Goal: Task Accomplishment & Management: Manage account settings

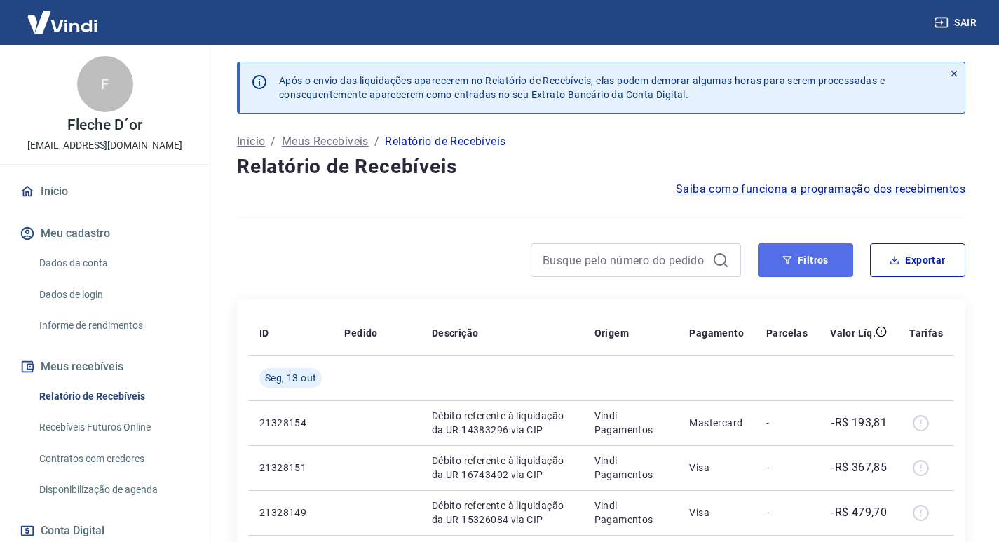
click at [782, 268] on button "Filtros" at bounding box center [805, 260] width 95 height 34
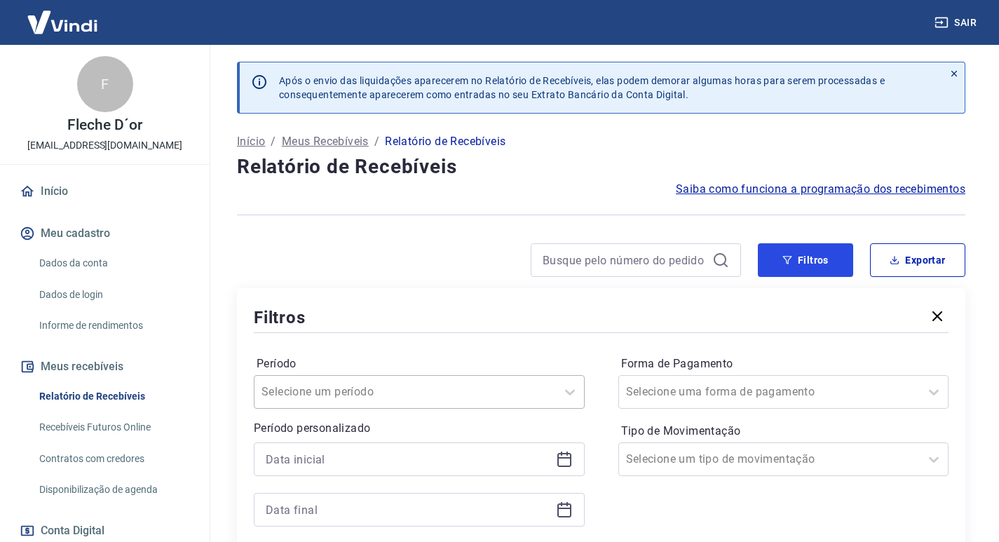
scroll to position [70, 0]
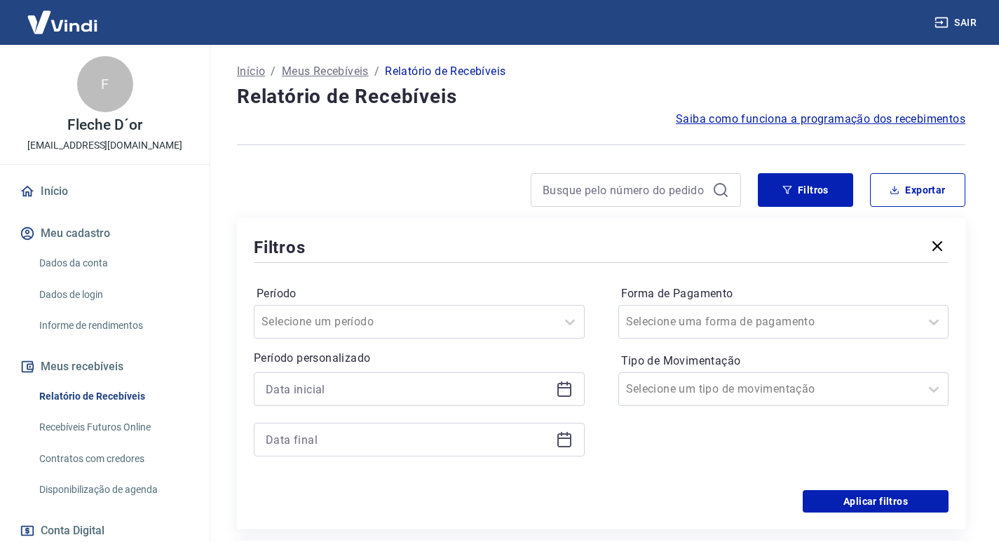
click at [568, 384] on icon at bounding box center [565, 390] width 14 height 14
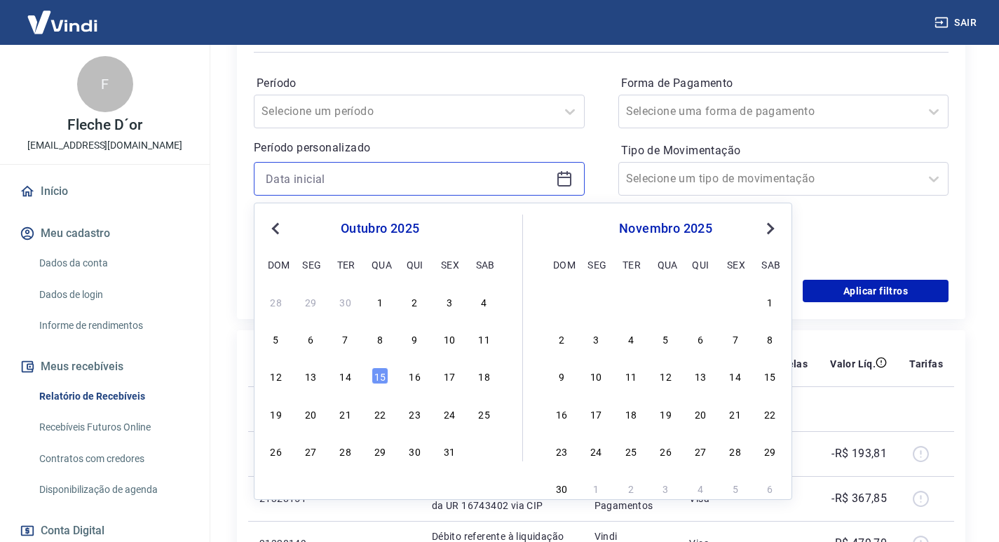
scroll to position [421, 0]
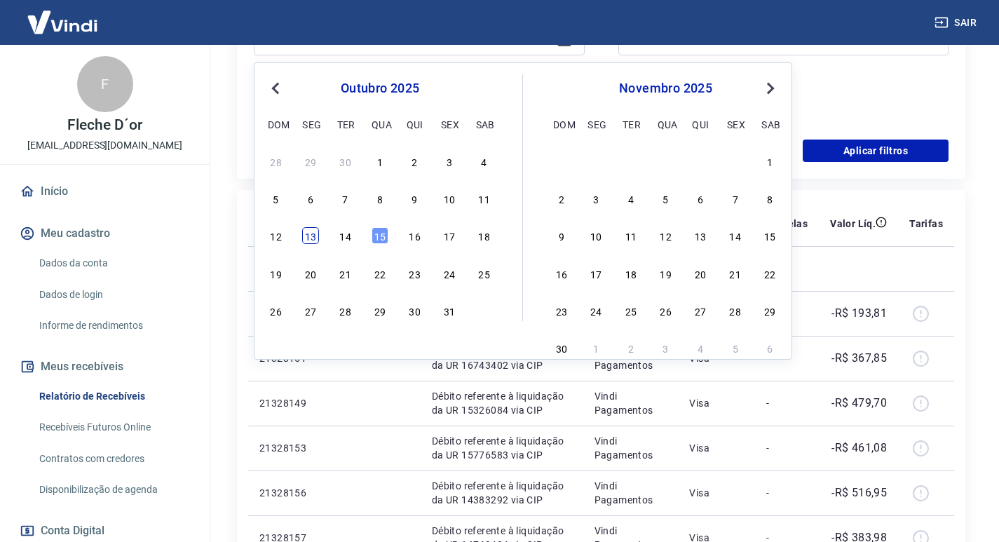
click at [318, 238] on div "13" at bounding box center [310, 235] width 17 height 17
click at [318, 238] on th "ID" at bounding box center [290, 223] width 85 height 45
type input "[DATE]"
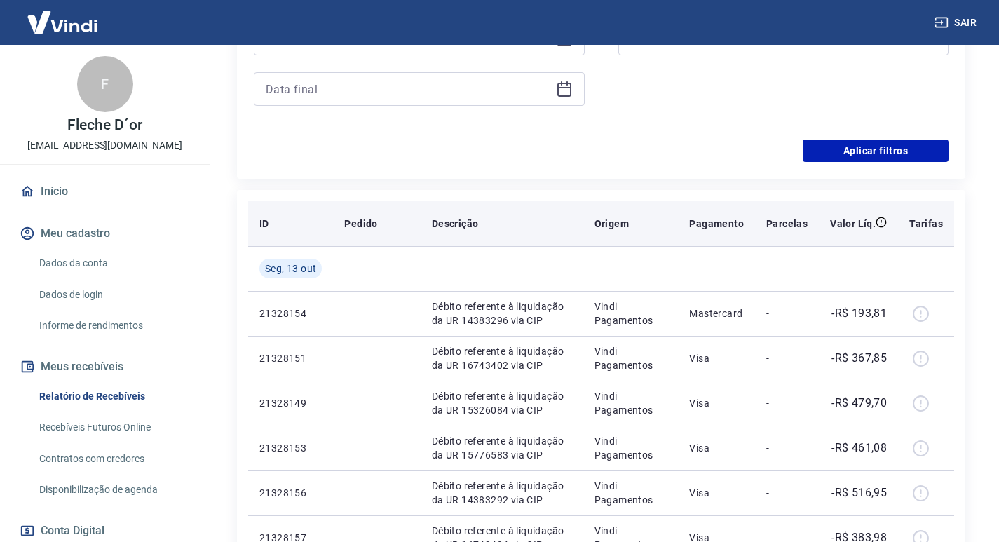
scroll to position [351, 0]
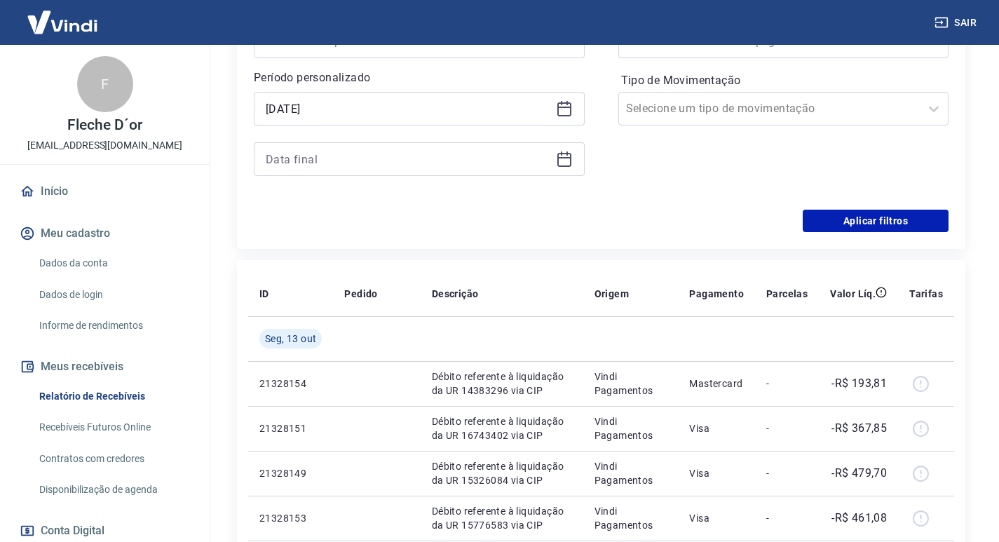
click at [567, 163] on icon at bounding box center [564, 159] width 17 height 17
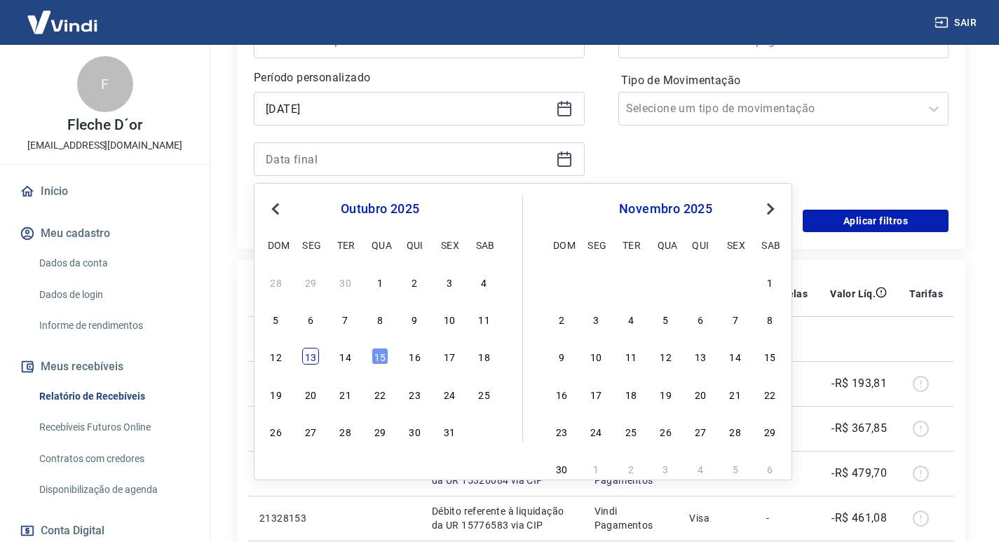
click at [311, 356] on div "13" at bounding box center [310, 356] width 17 height 17
type input "[DATE]"
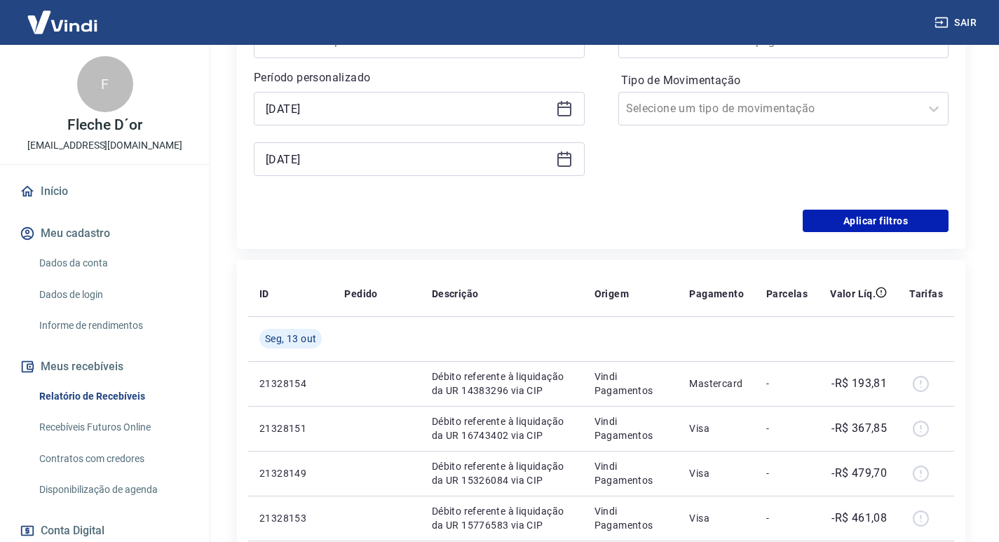
scroll to position [281, 0]
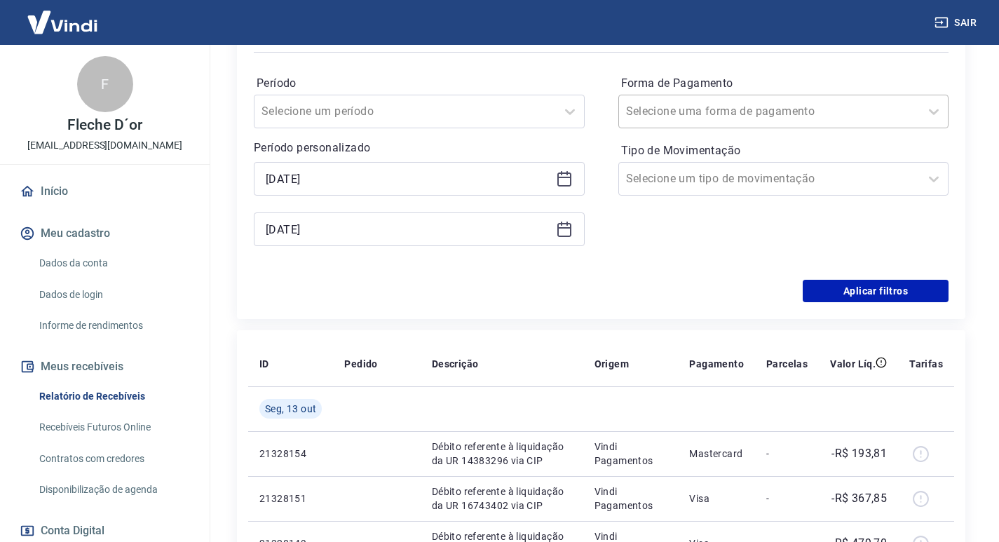
click at [739, 105] on input "Forma de Pagamento" at bounding box center [697, 111] width 142 height 17
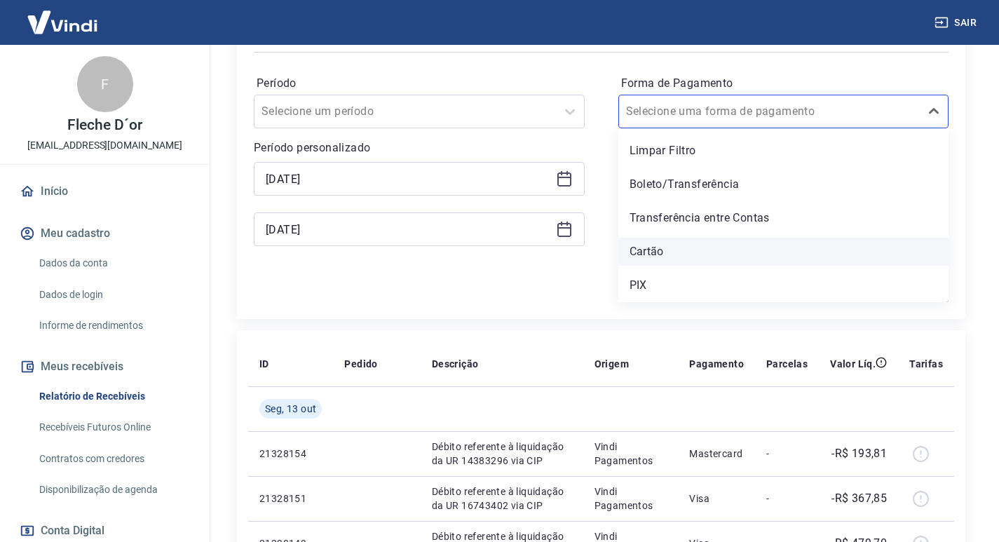
click at [659, 256] on div "Cartão" at bounding box center [784, 252] width 331 height 28
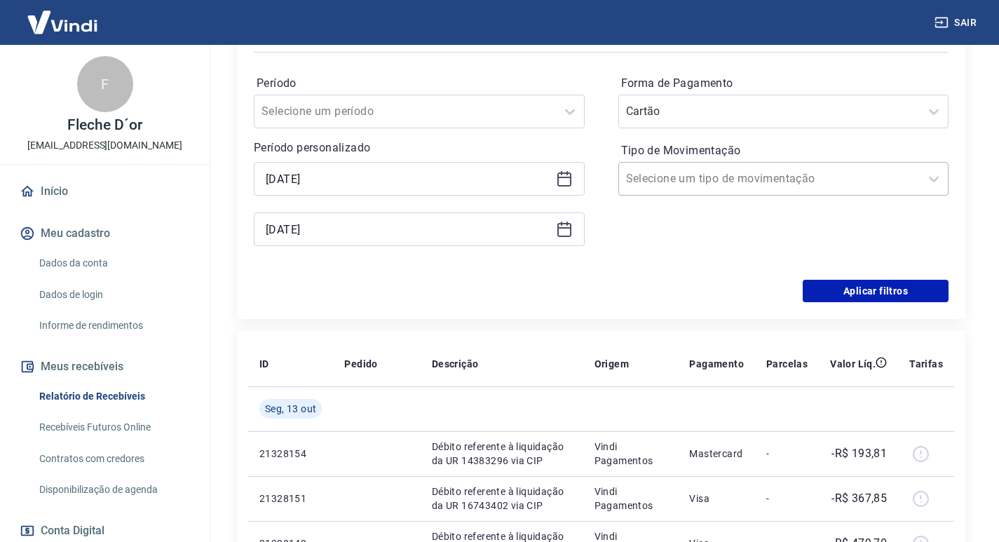
click at [889, 182] on div at bounding box center [770, 179] width 288 height 20
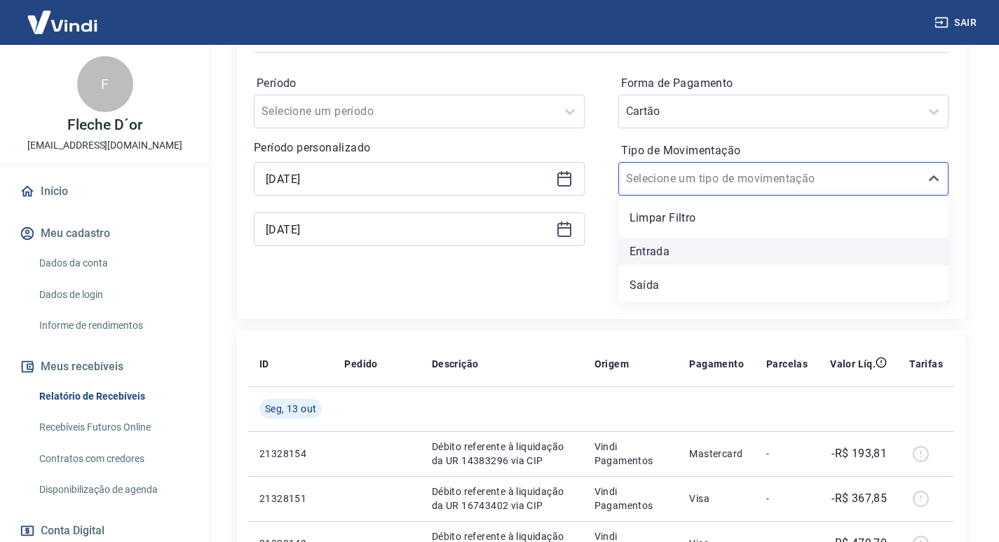
click at [667, 242] on div "Entrada" at bounding box center [784, 252] width 331 height 28
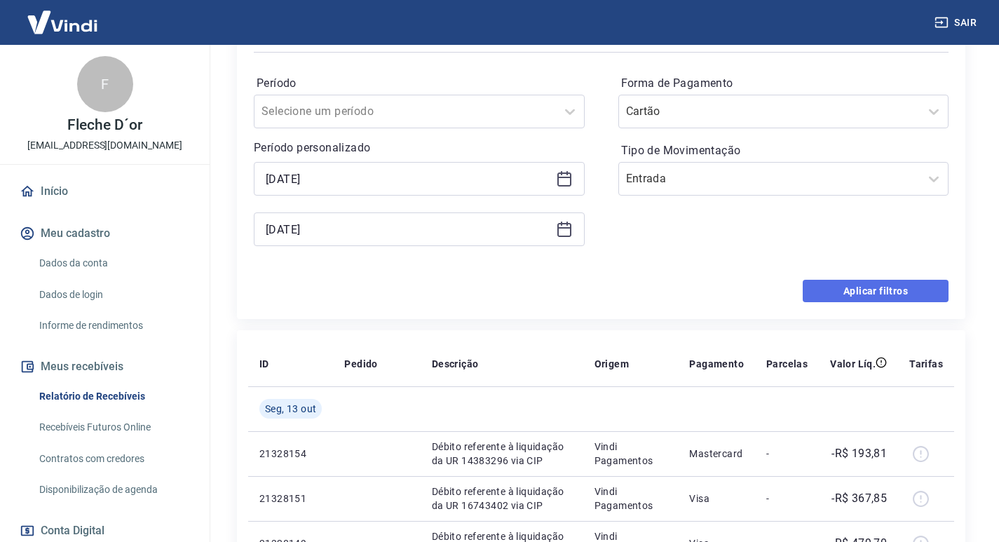
click at [871, 297] on button "Aplicar filtros" at bounding box center [876, 291] width 146 height 22
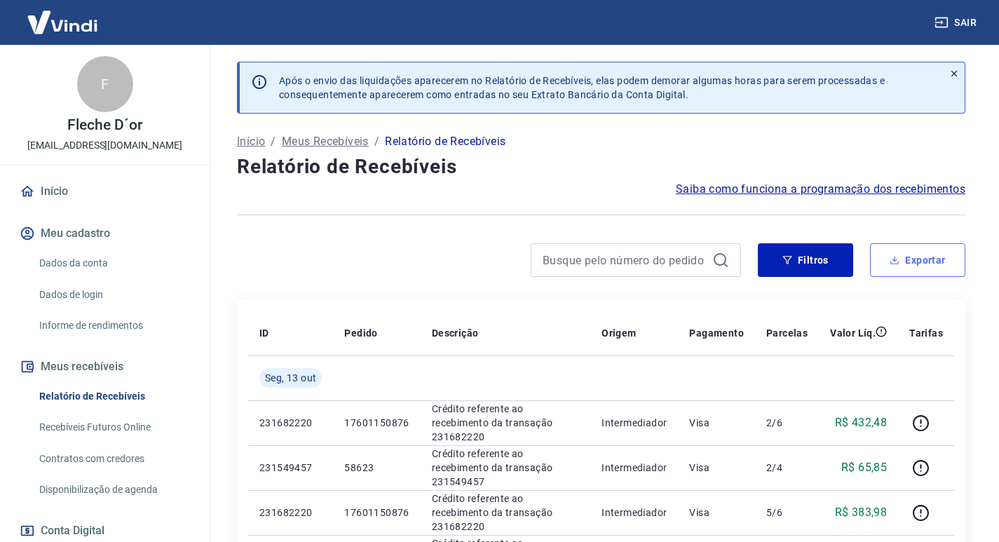
click at [895, 262] on icon "button" at bounding box center [895, 260] width 10 height 10
type input "[DATE]"
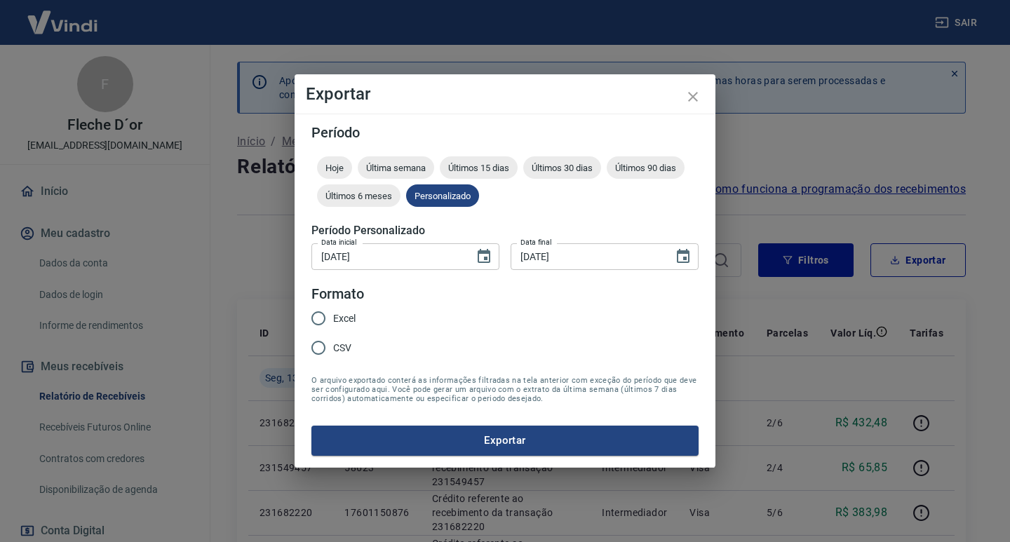
drag, startPoint x: 346, startPoint y: 312, endPoint x: 375, endPoint y: 333, distance: 35.1
click at [346, 313] on span "Excel" at bounding box center [344, 318] width 22 height 15
click at [333, 313] on input "Excel" at bounding box center [318, 318] width 29 height 29
radio input "true"
click at [485, 424] on form "Período Hoje Última semana Últimos 15 dias Últimos 30 dias Últimos 90 dias Últi…" at bounding box center [504, 291] width 387 height 330
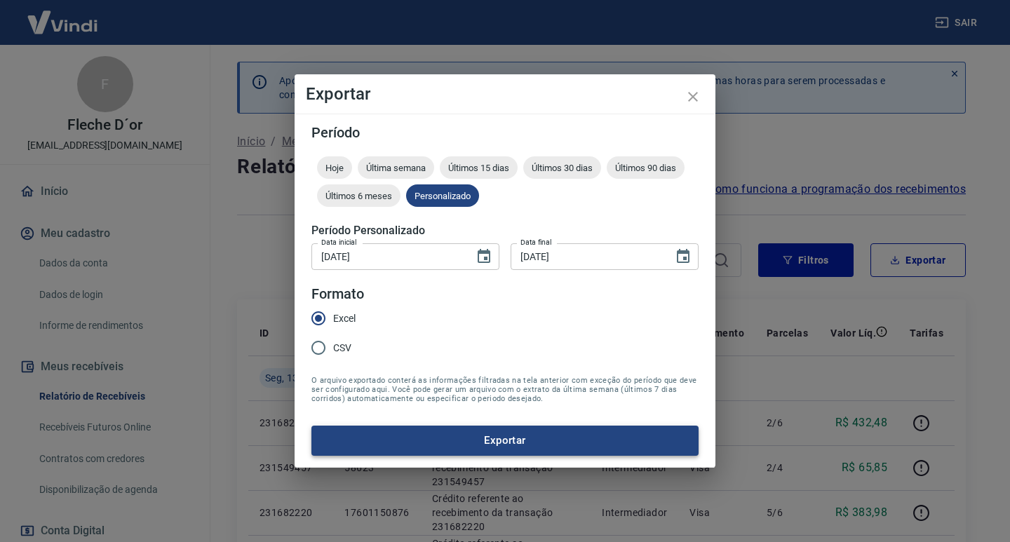
click at [490, 431] on button "Exportar" at bounding box center [504, 440] width 387 height 29
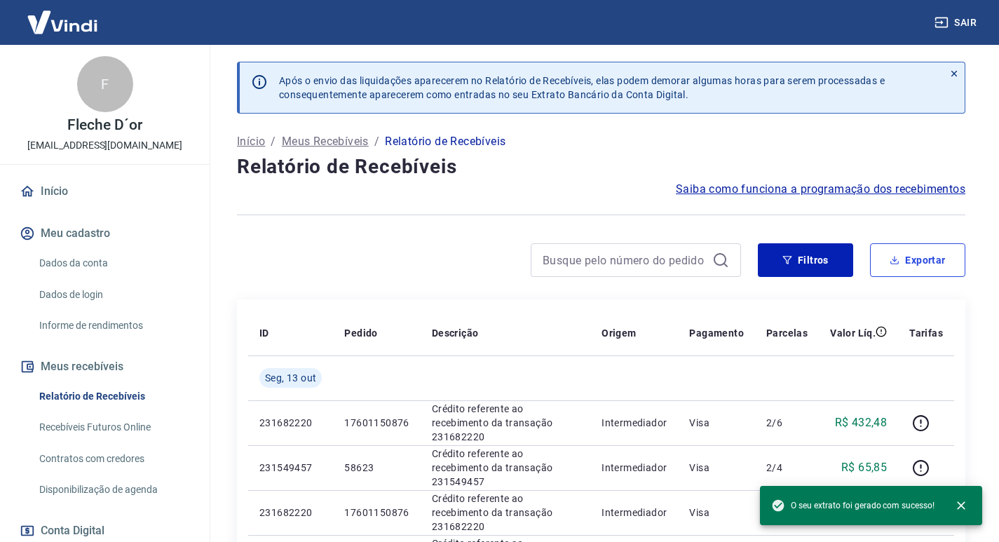
scroll to position [140, 0]
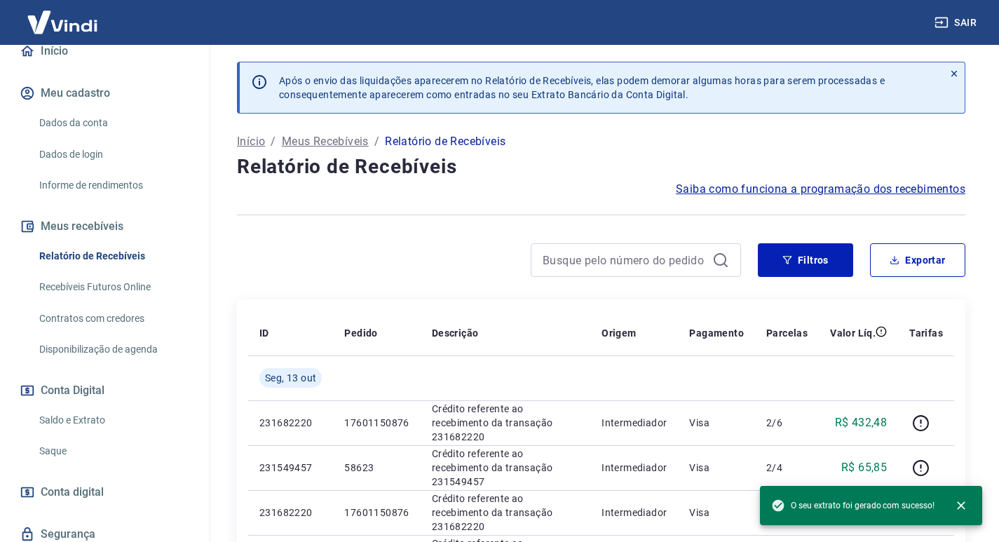
click at [81, 419] on link "Saldo e Extrato" at bounding box center [113, 420] width 159 height 29
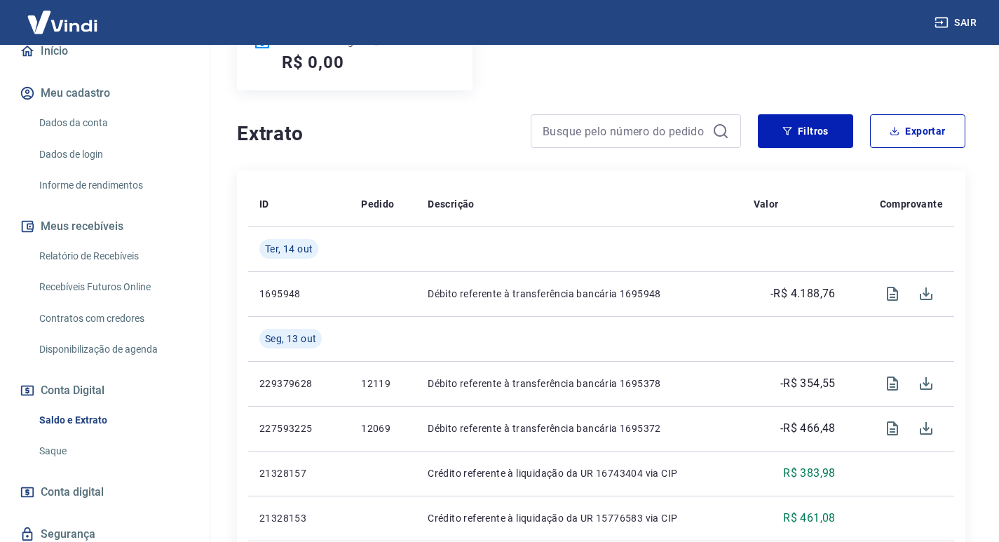
scroll to position [281, 0]
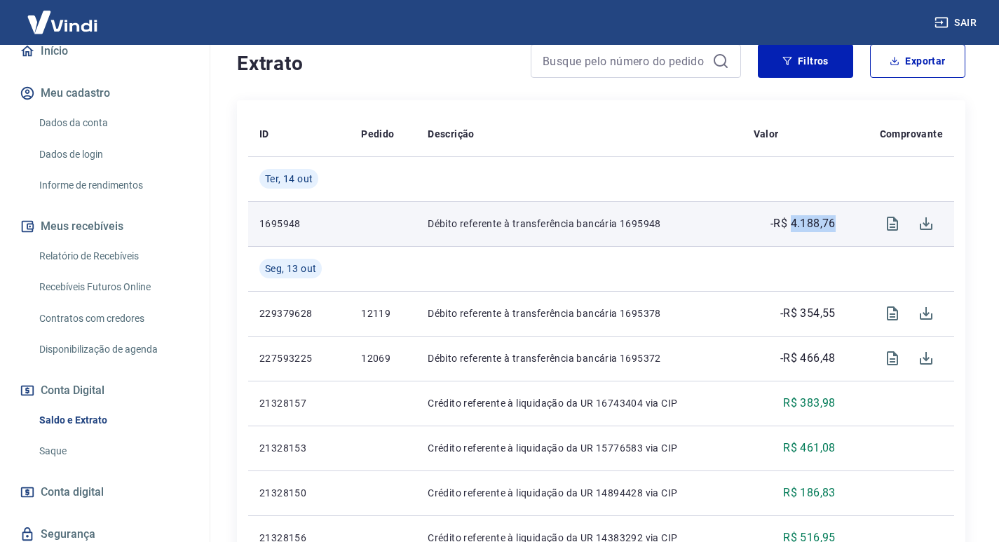
drag, startPoint x: 792, startPoint y: 224, endPoint x: 837, endPoint y: 224, distance: 44.9
click at [837, 224] on td "-R$ 4.188,76" at bounding box center [795, 223] width 105 height 45
copy p "4.188,76"
